Goal: Navigation & Orientation: Find specific page/section

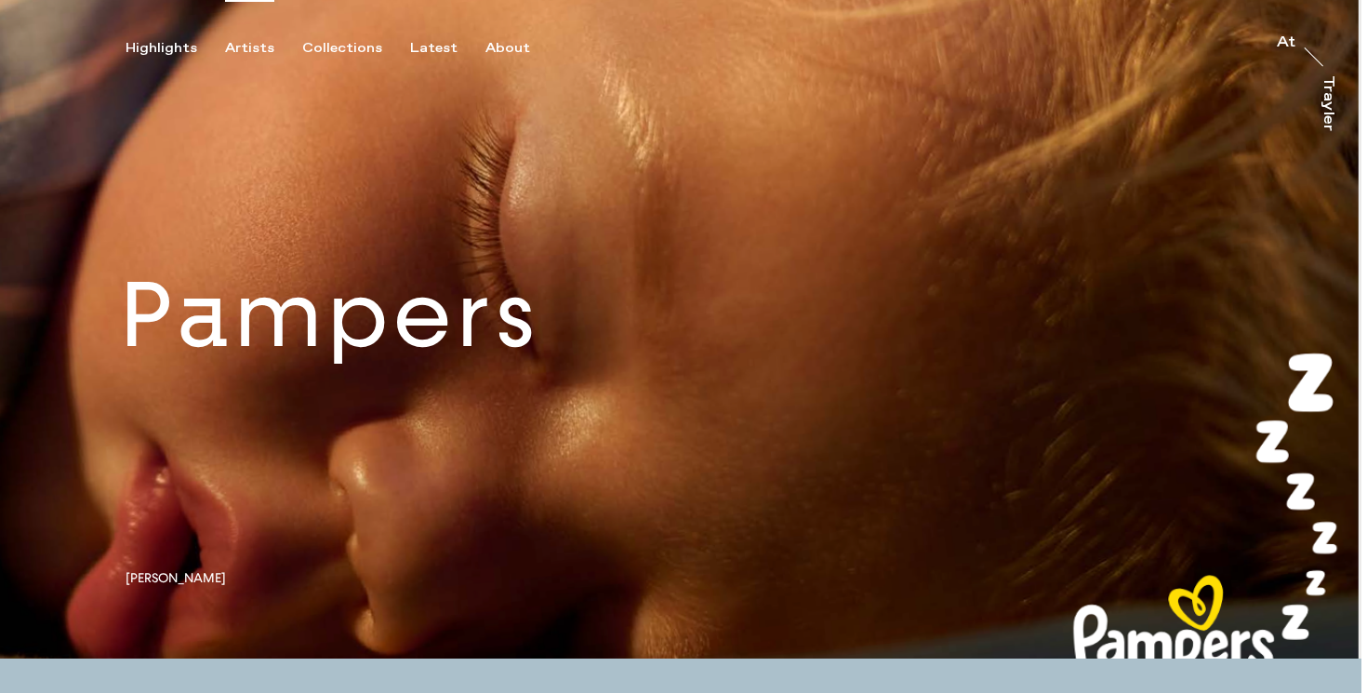
click at [250, 42] on div "Artists" at bounding box center [249, 48] width 49 height 17
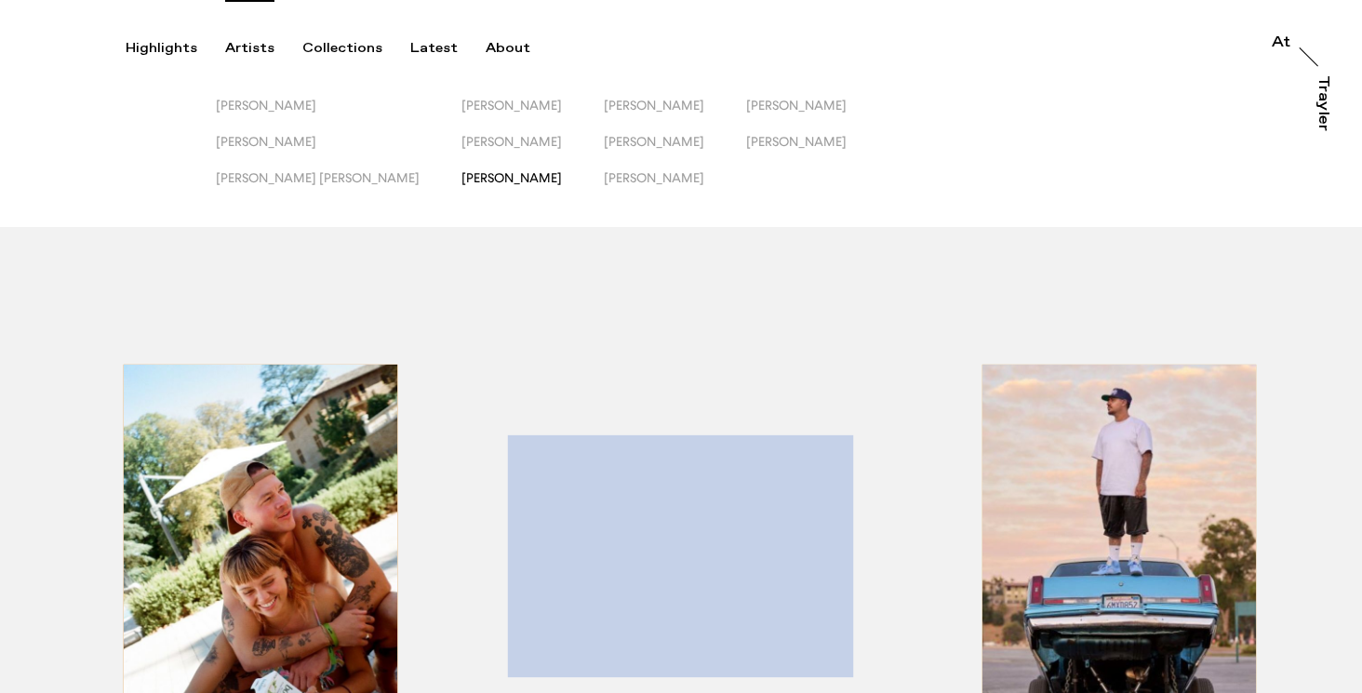
click at [461, 180] on span "[PERSON_NAME]" at bounding box center [511, 177] width 100 height 15
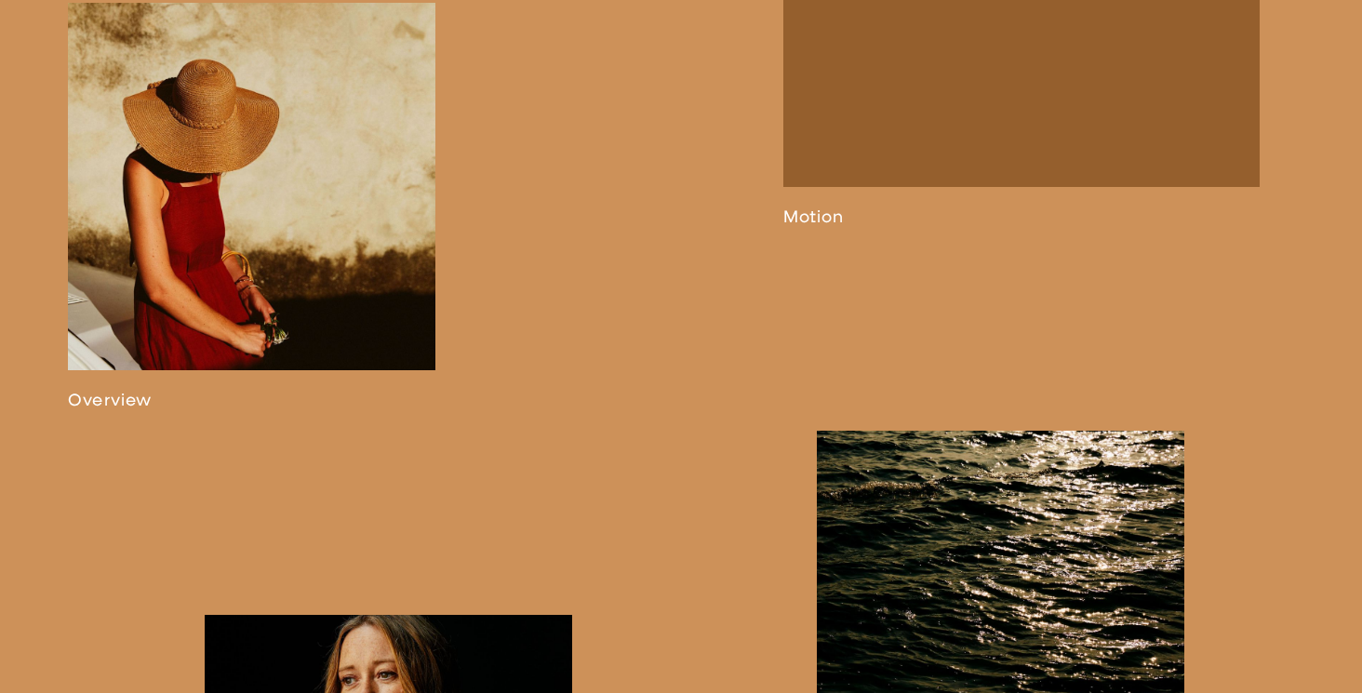
scroll to position [1356, 0]
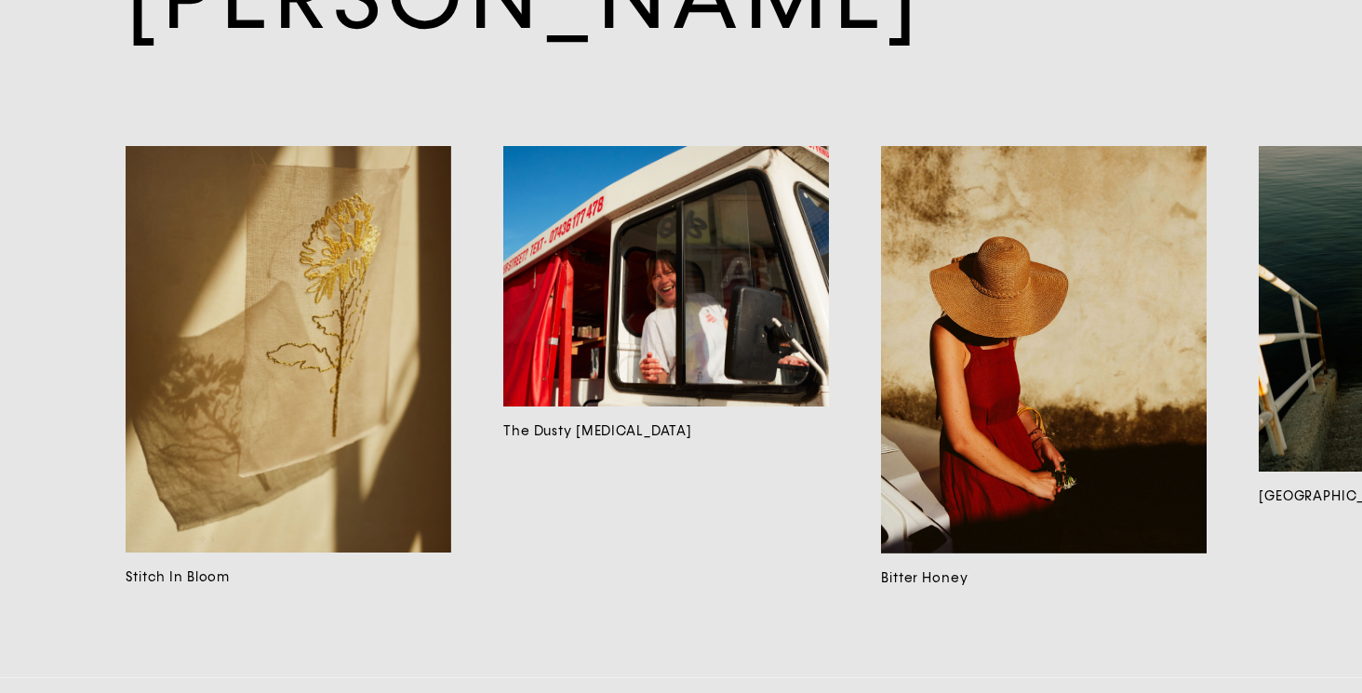
scroll to position [13865, 0]
